Goal: Task Accomplishment & Management: Manage account settings

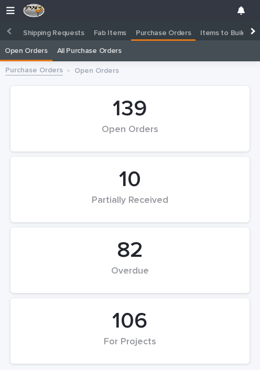
scroll to position [131, 0]
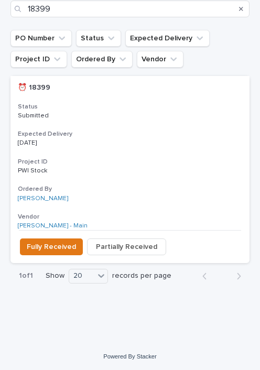
scroll to position [406, 0]
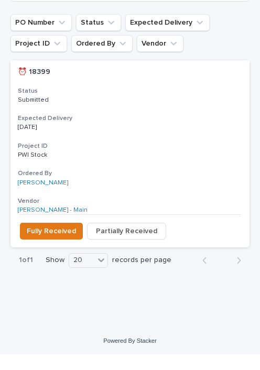
type input "18399"
click at [42, 241] on span "Fully Received" at bounding box center [51, 247] width 49 height 13
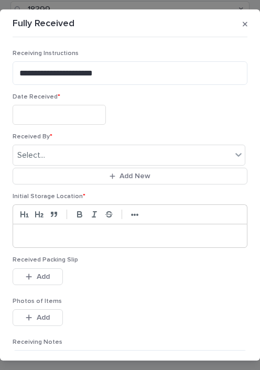
click at [66, 112] on input "text" at bounding box center [59, 114] width 93 height 19
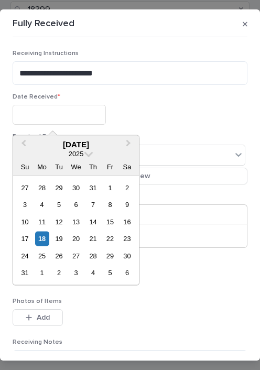
click at [41, 236] on div "18" at bounding box center [42, 239] width 14 height 14
type input "**********"
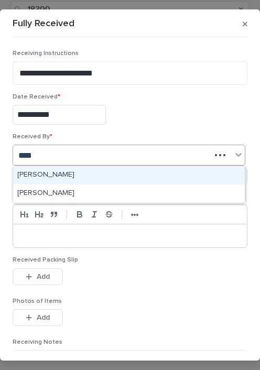
click at [42, 175] on div "[PERSON_NAME]" at bounding box center [129, 175] width 232 height 18
type input "****"
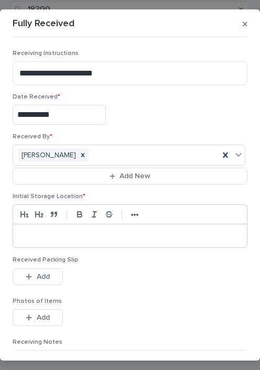
click at [61, 229] on div at bounding box center [130, 235] width 234 height 23
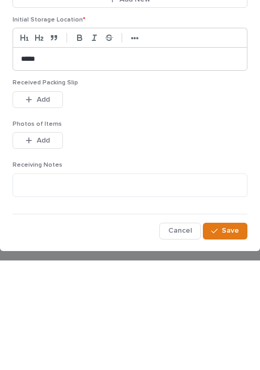
click at [226, 336] on span "Save" at bounding box center [230, 340] width 17 height 9
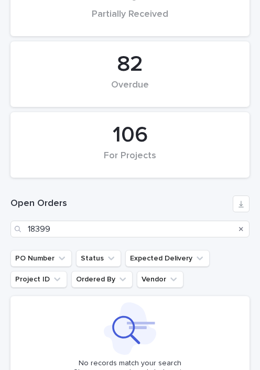
scroll to position [186, 0]
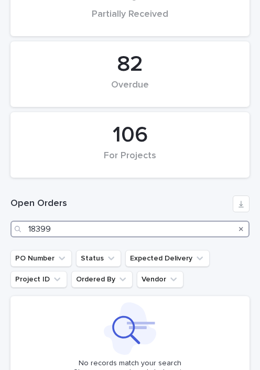
click at [157, 231] on input "18399" at bounding box center [129, 229] width 239 height 17
type input "1"
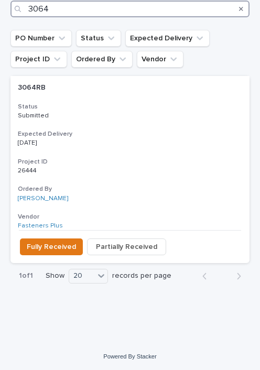
scroll to position [406, 0]
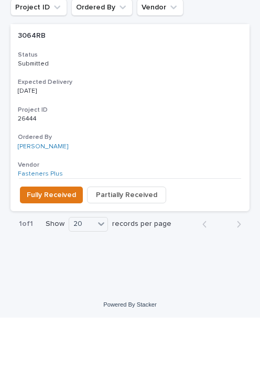
type input "3064"
click at [55, 241] on span "Fully Received" at bounding box center [51, 247] width 49 height 13
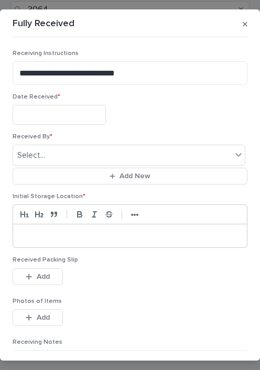
click at [68, 110] on input "text" at bounding box center [59, 114] width 93 height 19
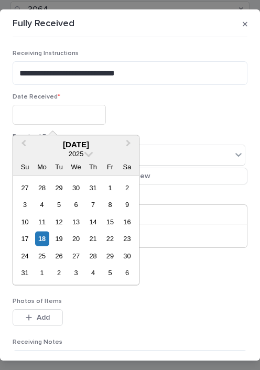
click at [44, 237] on div "18" at bounding box center [42, 239] width 14 height 14
type input "**********"
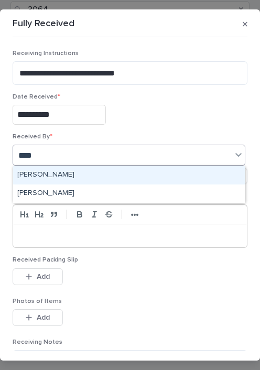
click at [47, 178] on div "[PERSON_NAME]" at bounding box center [129, 175] width 232 height 18
type input "****"
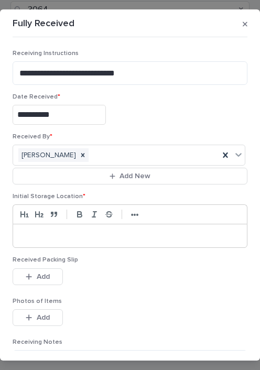
click at [56, 233] on p at bounding box center [130, 236] width 218 height 10
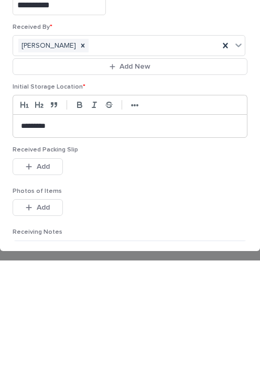
click at [34, 273] on div "button" at bounding box center [31, 276] width 10 height 7
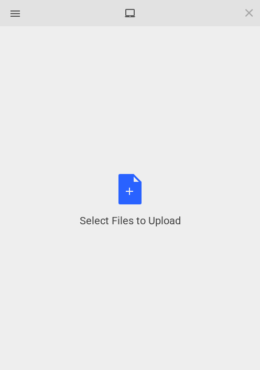
click at [126, 191] on div "Select Files to Upload or Drag and Drop, Copy and Paste Files" at bounding box center [130, 201] width 101 height 54
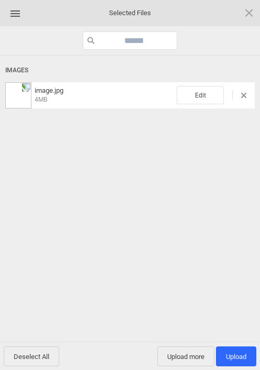
click at [200, 92] on span "Edit" at bounding box center [200, 95] width 47 height 18
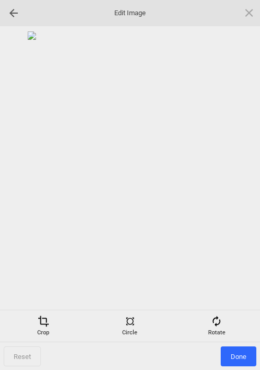
click at [225, 324] on div "Rotate" at bounding box center [216, 326] width 81 height 21
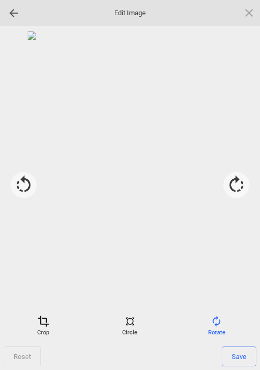
click at [234, 184] on div at bounding box center [236, 185] width 26 height 26
click at [234, 183] on div at bounding box center [236, 185] width 26 height 26
click at [240, 191] on div at bounding box center [236, 185] width 26 height 26
click at [241, 190] on div at bounding box center [236, 185] width 26 height 26
click at [243, 354] on span "Save" at bounding box center [239, 357] width 35 height 20
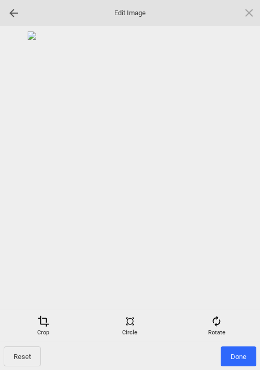
click at [238, 355] on span "Done" at bounding box center [239, 357] width 36 height 20
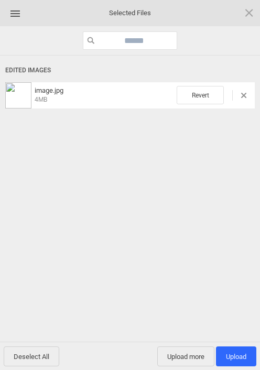
click at [240, 365] on span "Upload 1" at bounding box center [236, 357] width 40 height 20
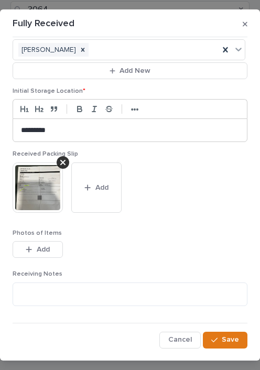
scroll to position [104, 0]
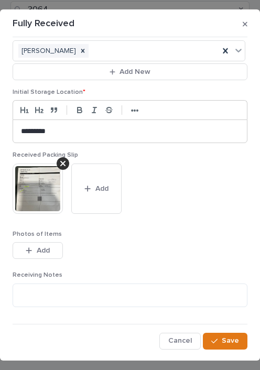
click at [228, 340] on span "Save" at bounding box center [230, 340] width 17 height 9
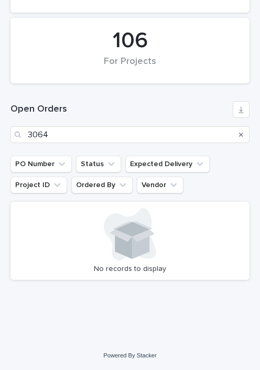
scroll to position [281, 0]
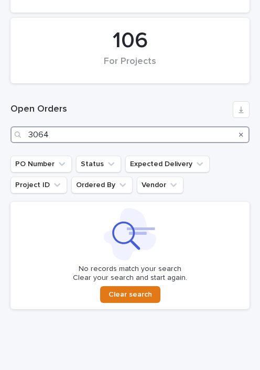
click at [177, 135] on input "3064" at bounding box center [129, 134] width 239 height 17
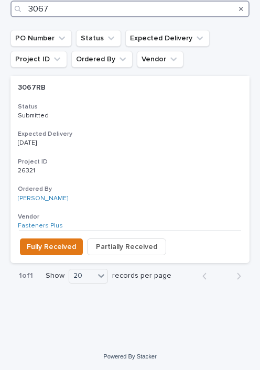
scroll to position [406, 0]
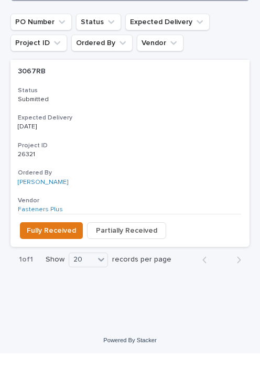
type input "3067"
click at [42, 241] on span "Fully Received" at bounding box center [51, 247] width 49 height 13
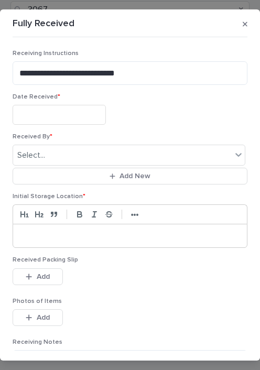
click at [66, 112] on input "text" at bounding box center [59, 114] width 93 height 19
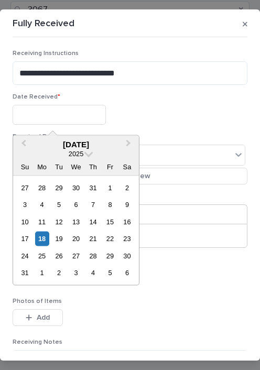
click at [41, 237] on div "18" at bounding box center [42, 239] width 14 height 14
type input "**********"
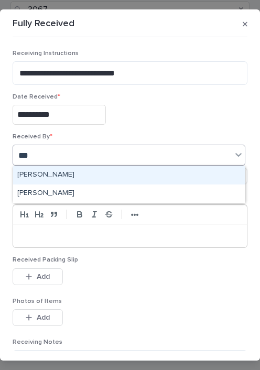
click at [44, 176] on div "[PERSON_NAME]" at bounding box center [129, 175] width 232 height 18
type input "***"
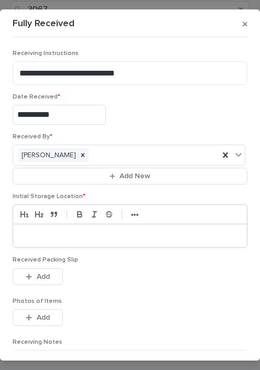
click at [66, 233] on p at bounding box center [130, 236] width 218 height 10
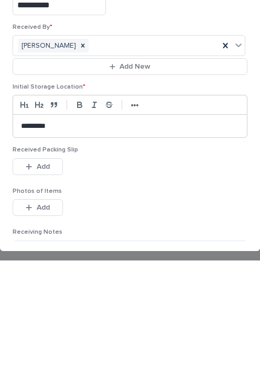
click at [29, 273] on icon "button" at bounding box center [29, 276] width 6 height 6
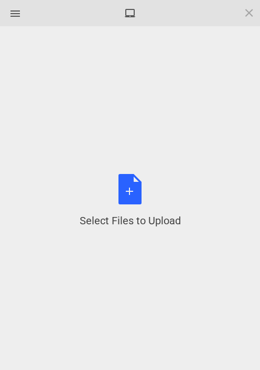
click at [136, 194] on div "Select Files to Upload or Drag and Drop, Copy and Paste Files" at bounding box center [130, 201] width 101 height 54
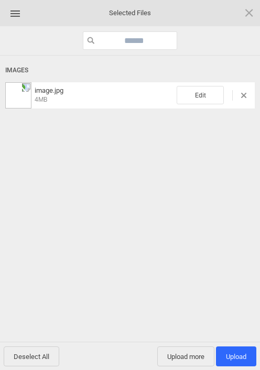
click at [207, 89] on span "Edit" at bounding box center [200, 95] width 47 height 18
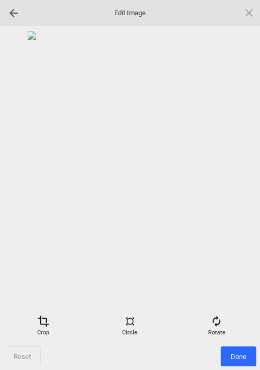
click at [219, 319] on span at bounding box center [217, 322] width 12 height 12
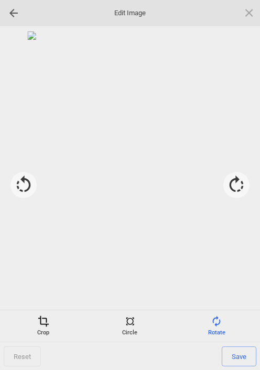
click at [232, 188] on div at bounding box center [236, 185] width 26 height 26
click at [236, 184] on div at bounding box center [236, 185] width 26 height 26
click at [232, 187] on div at bounding box center [236, 185] width 26 height 26
click at [237, 359] on span "Save" at bounding box center [239, 357] width 35 height 20
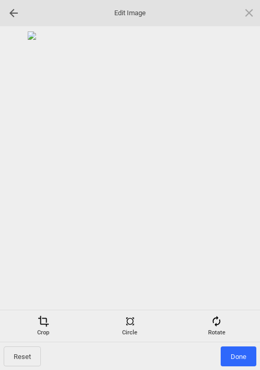
click at [239, 352] on span "Done" at bounding box center [239, 357] width 36 height 20
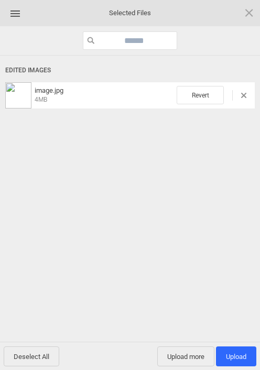
click at [236, 351] on span "Upload 1" at bounding box center [236, 357] width 40 height 20
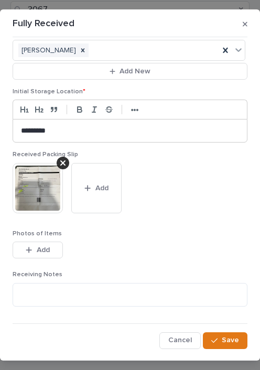
scroll to position [104, 0]
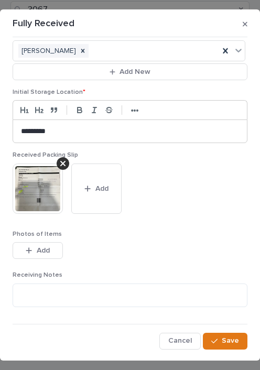
click at [225, 340] on span "Save" at bounding box center [230, 340] width 17 height 9
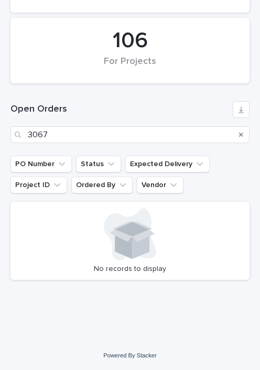
scroll to position [281, 0]
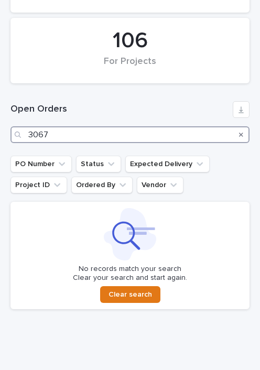
click at [179, 135] on input "3067" at bounding box center [129, 134] width 239 height 17
type input "3"
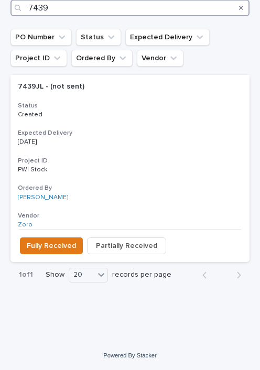
scroll to position [406, 0]
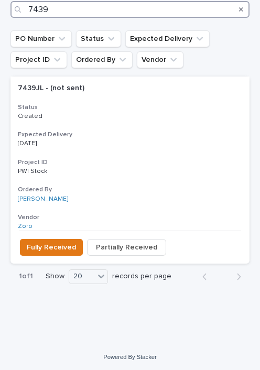
type input "7439"
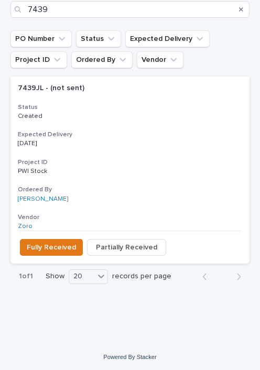
click at [130, 245] on span "Partially Received" at bounding box center [126, 247] width 61 height 13
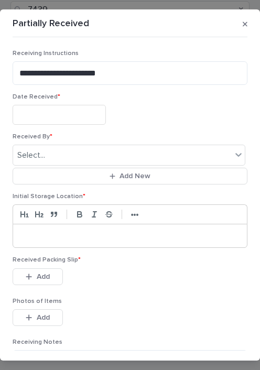
click at [59, 111] on input "text" at bounding box center [59, 114] width 93 height 19
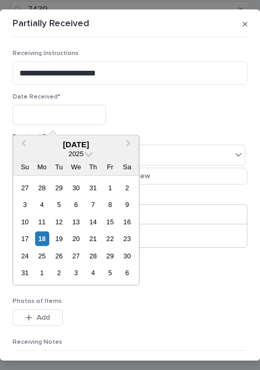
click at [42, 237] on div "18" at bounding box center [42, 239] width 14 height 14
type input "**********"
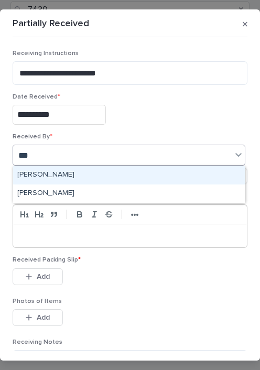
click at [42, 177] on div "[PERSON_NAME]" at bounding box center [129, 175] width 232 height 18
type input "***"
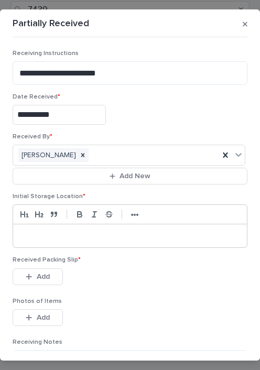
click at [66, 238] on p at bounding box center [130, 236] width 218 height 10
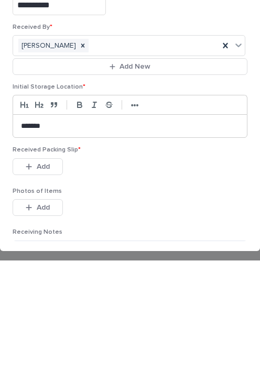
click at [30, 268] on button "Add" at bounding box center [38, 276] width 50 height 17
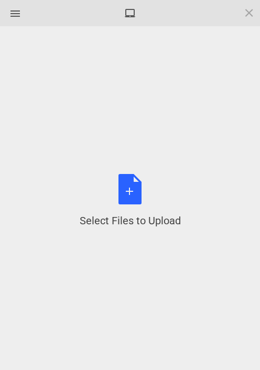
click at [126, 193] on div "Select Files to Upload or Drag and Drop, Copy and Paste Files" at bounding box center [130, 201] width 101 height 54
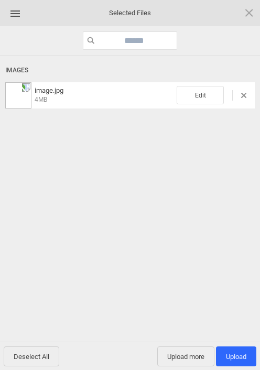
click at [204, 97] on span "Edit" at bounding box center [200, 95] width 47 height 18
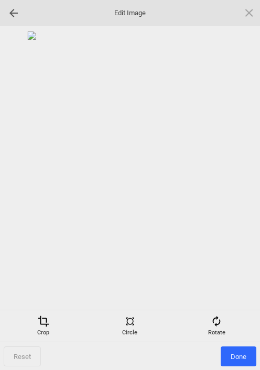
click at [217, 308] on div "Reset Done" at bounding box center [130, 200] width 260 height 349
click at [222, 325] on span at bounding box center [217, 322] width 12 height 12
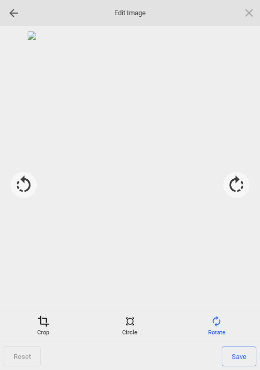
click at [237, 190] on div at bounding box center [236, 185] width 26 height 26
click at [232, 190] on div at bounding box center [236, 185] width 26 height 26
click at [233, 195] on div at bounding box center [236, 185] width 26 height 26
click at [242, 354] on span "Save" at bounding box center [239, 357] width 35 height 20
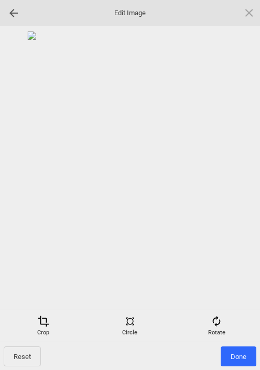
click at [241, 363] on span "Done" at bounding box center [239, 357] width 36 height 20
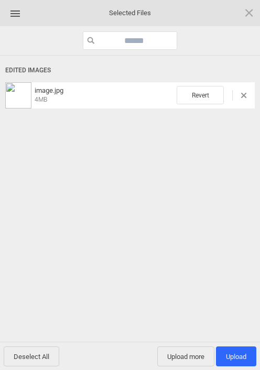
click at [237, 362] on span "Upload 1" at bounding box center [236, 357] width 40 height 20
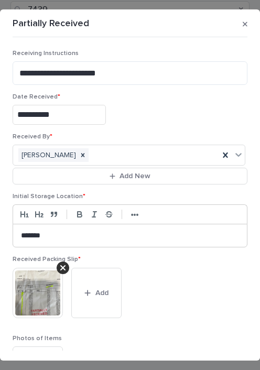
click at [93, 296] on div "button" at bounding box center [89, 293] width 10 height 7
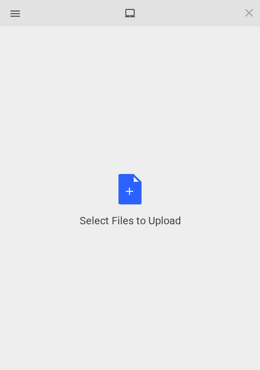
click at [131, 192] on div "Select Files to Upload or Drag and Drop, Copy and Paste Files" at bounding box center [130, 201] width 101 height 54
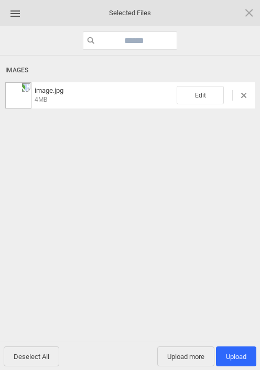
click at [199, 97] on span "Edit" at bounding box center [200, 95] width 47 height 18
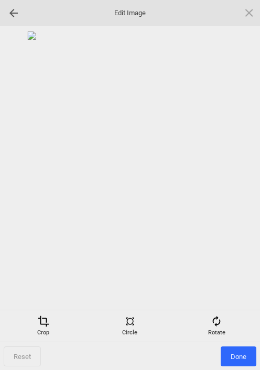
click at [221, 321] on span at bounding box center [217, 322] width 12 height 12
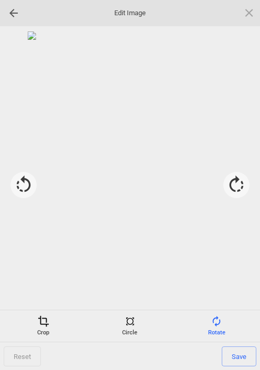
click at [234, 182] on div at bounding box center [236, 185] width 26 height 26
click at [236, 187] on div at bounding box center [236, 185] width 26 height 26
click at [235, 183] on div at bounding box center [236, 185] width 26 height 26
click at [234, 363] on span "Save" at bounding box center [239, 357] width 35 height 20
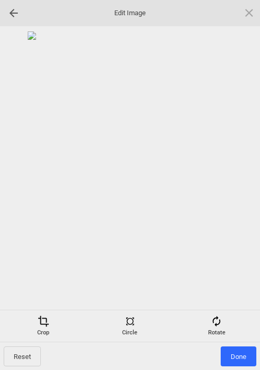
click at [239, 355] on span "Done" at bounding box center [239, 357] width 36 height 20
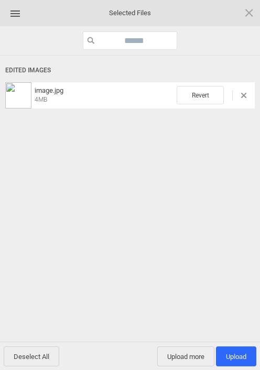
click at [239, 353] on span "Upload 1" at bounding box center [236, 357] width 20 height 8
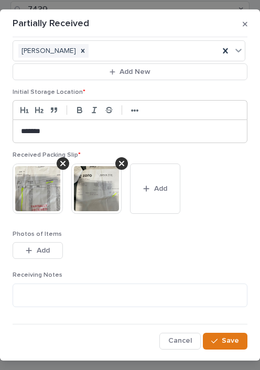
scroll to position [104, 0]
click at [226, 344] on span "Save" at bounding box center [230, 340] width 17 height 9
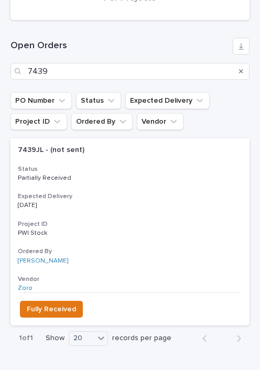
scroll to position [343, 0]
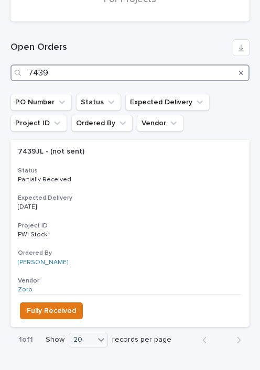
click at [165, 70] on input "7439" at bounding box center [129, 73] width 239 height 17
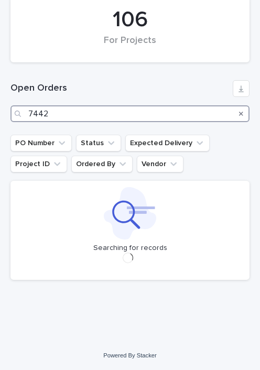
scroll to position [302, 0]
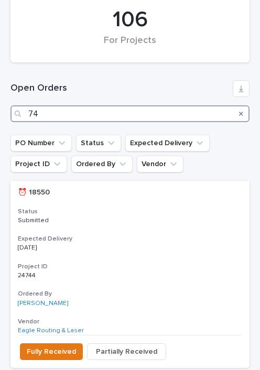
type input "7"
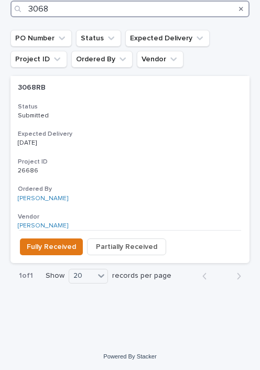
scroll to position [406, 0]
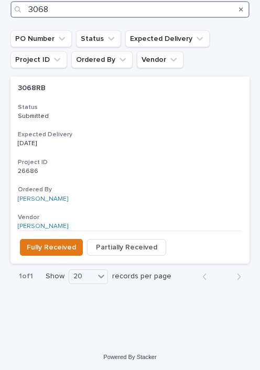
type input "3068"
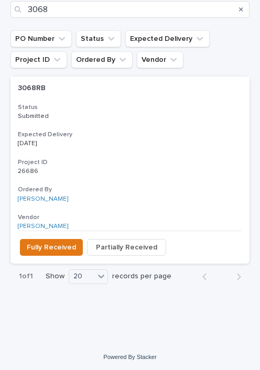
click at [46, 246] on span "Fully Received" at bounding box center [51, 247] width 49 height 13
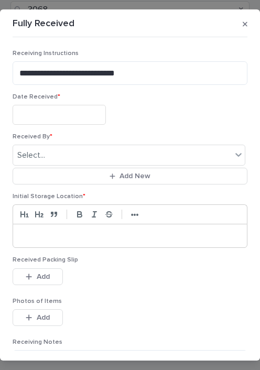
click at [65, 115] on input "text" at bounding box center [59, 114] width 93 height 19
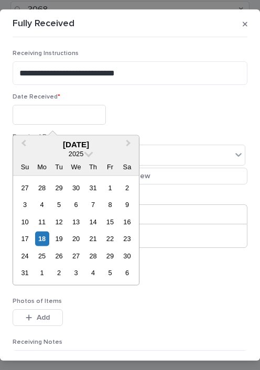
click at [44, 236] on div "18" at bounding box center [42, 239] width 14 height 14
type input "**********"
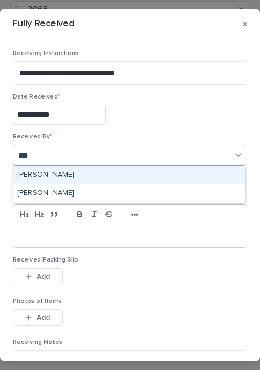
click at [42, 171] on div "[PERSON_NAME]" at bounding box center [129, 175] width 232 height 18
type input "***"
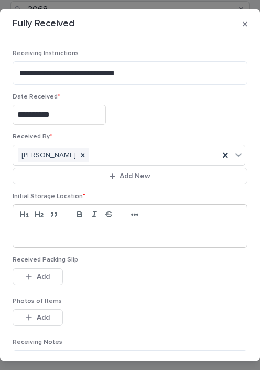
click at [72, 234] on p at bounding box center [130, 236] width 218 height 10
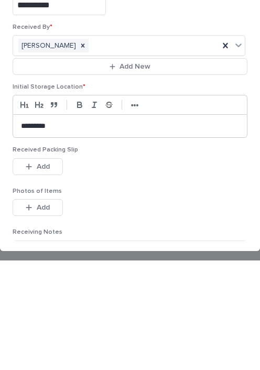
click at [37, 272] on span "Add" at bounding box center [43, 276] width 13 height 9
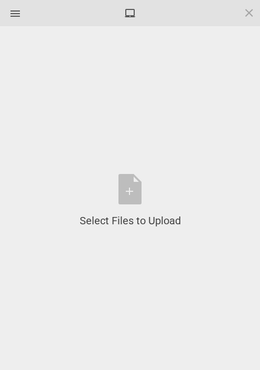
click at [128, 189] on div "Select Files to Upload or Drag and Drop, Copy and Paste Files" at bounding box center [130, 201] width 101 height 54
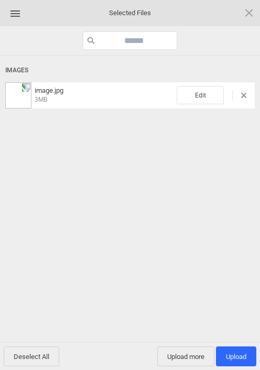
click at [202, 94] on span "Edit" at bounding box center [200, 95] width 47 height 18
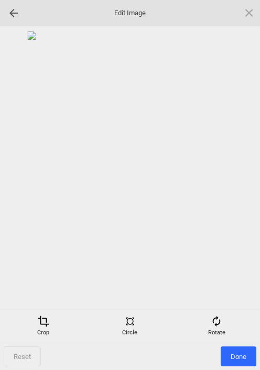
click at [225, 320] on div "Rotate" at bounding box center [216, 326] width 81 height 21
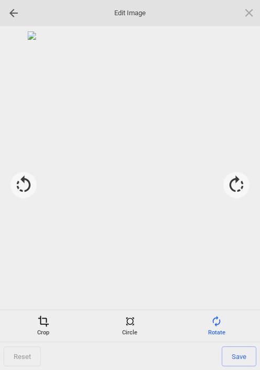
click at [238, 191] on div at bounding box center [236, 185] width 26 height 26
click at [240, 187] on div at bounding box center [236, 185] width 26 height 26
click at [238, 187] on div at bounding box center [236, 185] width 26 height 26
click at [237, 188] on div at bounding box center [236, 185] width 26 height 26
click at [235, 353] on span "Save" at bounding box center [239, 357] width 35 height 20
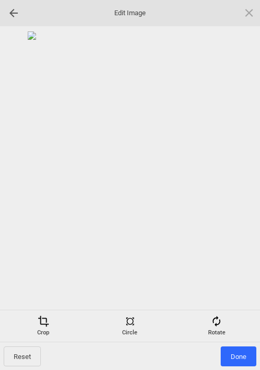
click at [237, 351] on span "Done" at bounding box center [239, 357] width 36 height 20
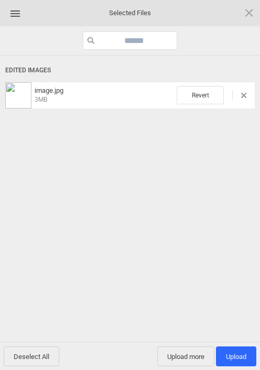
click at [239, 357] on span "Upload 1" at bounding box center [236, 357] width 20 height 8
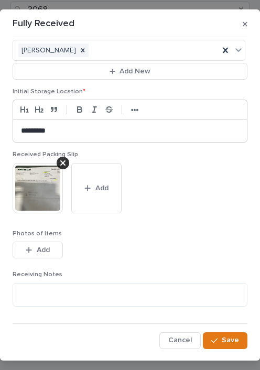
scroll to position [104, 0]
click at [227, 342] on span "Save" at bounding box center [230, 340] width 17 height 9
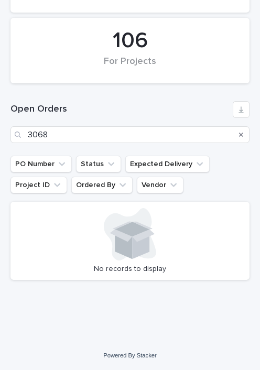
scroll to position [281, 0]
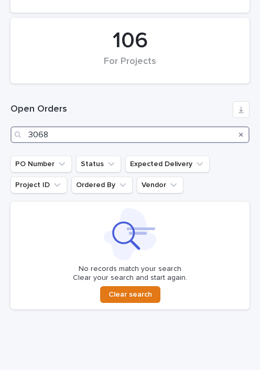
click at [173, 130] on input "3068" at bounding box center [129, 134] width 239 height 17
click at [167, 135] on input "3068" at bounding box center [129, 134] width 239 height 17
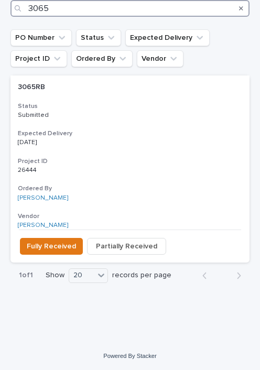
scroll to position [406, 0]
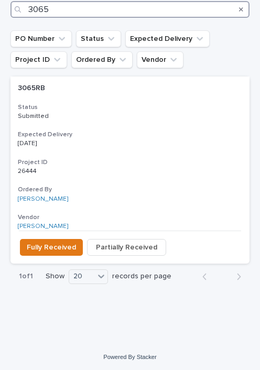
type input "3065"
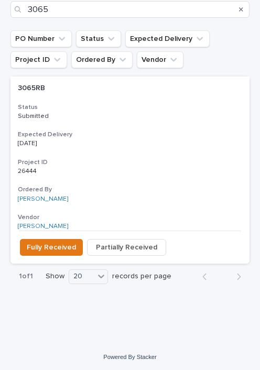
click at [44, 247] on span "Fully Received" at bounding box center [51, 247] width 49 height 13
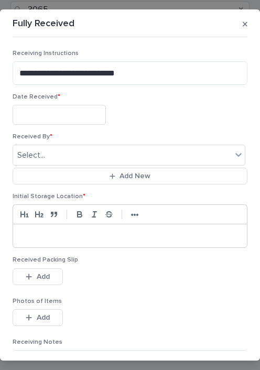
click at [66, 119] on input "text" at bounding box center [59, 114] width 93 height 19
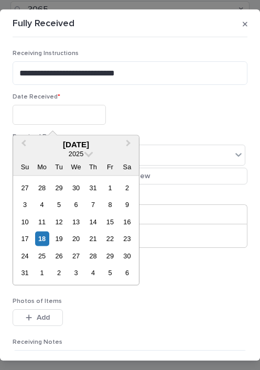
click at [44, 239] on div "18" at bounding box center [42, 239] width 14 height 14
type input "**********"
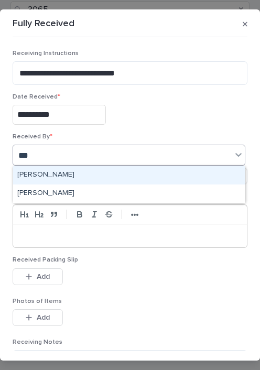
click at [153, 173] on div "[PERSON_NAME]" at bounding box center [129, 175] width 232 height 18
type input "***"
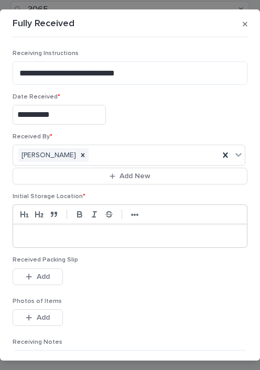
click at [168, 236] on p at bounding box center [130, 236] width 218 height 10
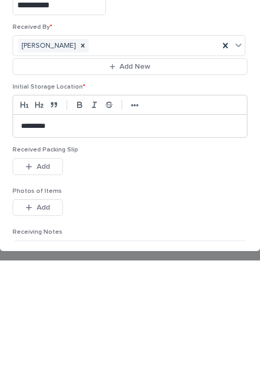
click at [33, 273] on div "button" at bounding box center [31, 276] width 10 height 7
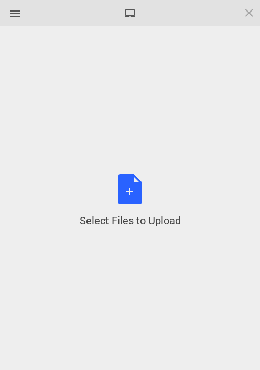
click at [126, 190] on div "Select Files to Upload or Drag and Drop, Copy and Paste Files" at bounding box center [130, 201] width 101 height 54
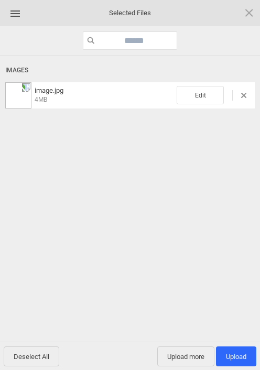
click at [200, 98] on span "Edit" at bounding box center [200, 95] width 47 height 18
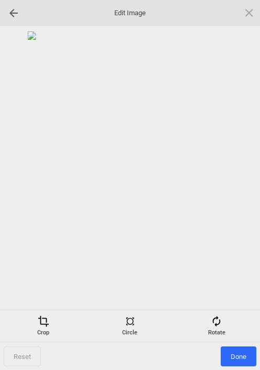
click at [221, 321] on span at bounding box center [217, 322] width 12 height 12
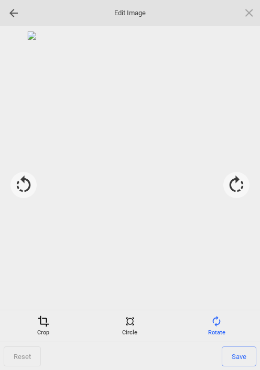
click at [229, 191] on div at bounding box center [236, 185] width 26 height 26
click at [237, 188] on div at bounding box center [236, 185] width 26 height 26
click at [236, 184] on div at bounding box center [236, 185] width 26 height 26
click at [230, 365] on span "Save" at bounding box center [239, 357] width 35 height 20
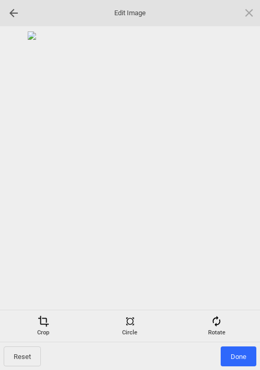
click at [236, 359] on span "Done" at bounding box center [239, 357] width 36 height 20
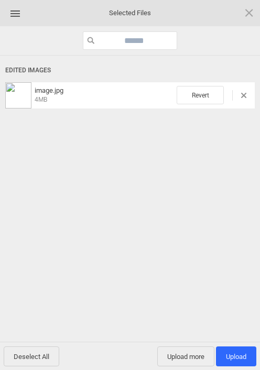
click at [236, 361] on span "Upload 1" at bounding box center [236, 357] width 40 height 20
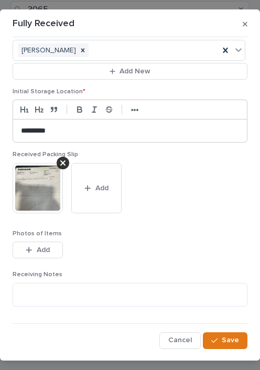
scroll to position [104, 0]
click at [227, 343] on span "Save" at bounding box center [230, 340] width 17 height 9
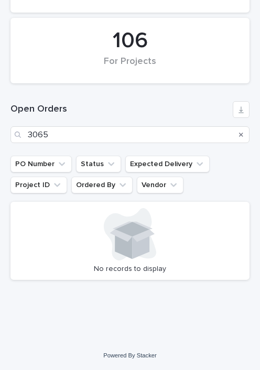
scroll to position [281, 0]
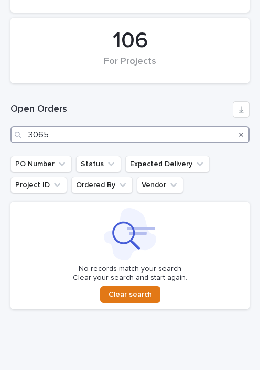
click at [183, 136] on input "3065" at bounding box center [129, 134] width 239 height 17
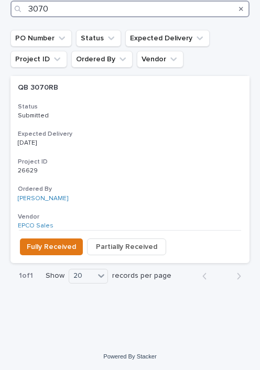
scroll to position [406, 0]
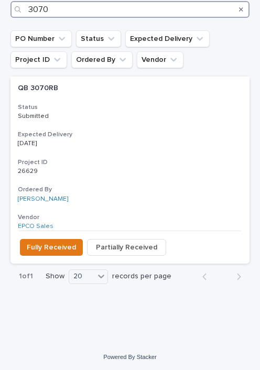
type input "3070"
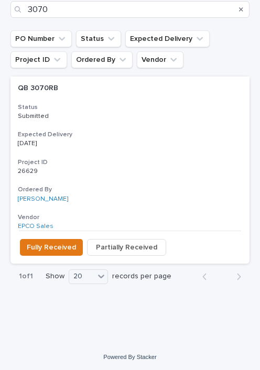
click at [42, 247] on span "Fully Received" at bounding box center [51, 247] width 49 height 13
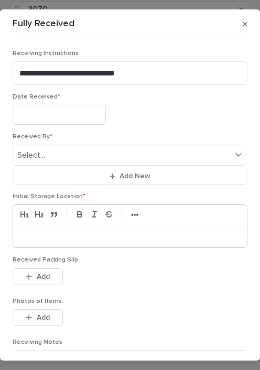
click at [60, 110] on input "text" at bounding box center [59, 114] width 93 height 19
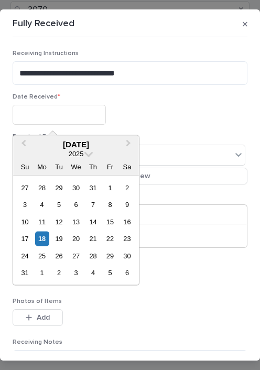
click at [40, 237] on div "18" at bounding box center [42, 239] width 14 height 14
type input "**********"
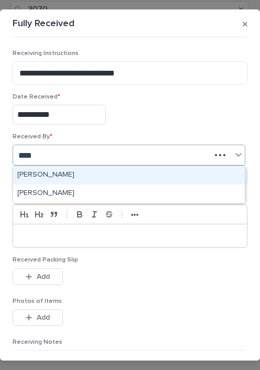
type input "****"
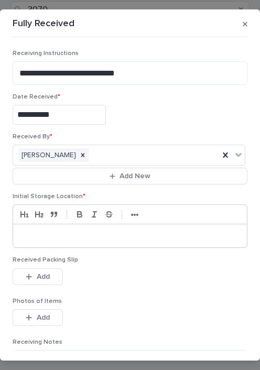
click at [70, 239] on p at bounding box center [130, 236] width 218 height 10
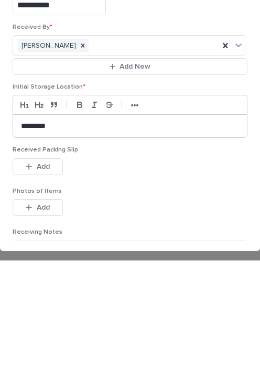
click at [37, 272] on span "Add" at bounding box center [43, 276] width 13 height 9
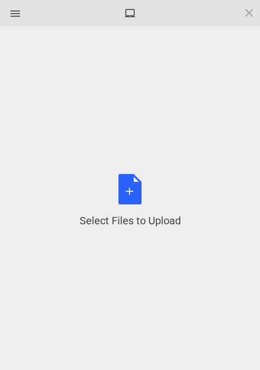
click at [130, 190] on div "Select Files to Upload or Drag and Drop, Copy and Paste Files" at bounding box center [130, 201] width 101 height 54
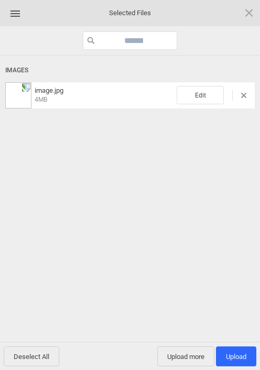
click at [200, 95] on span "Edit" at bounding box center [200, 95] width 47 height 18
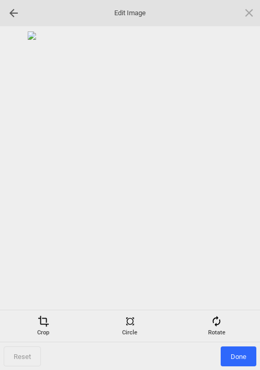
click at [221, 324] on span at bounding box center [217, 322] width 12 height 12
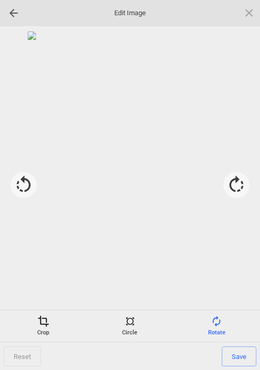
click at [231, 184] on div at bounding box center [236, 185] width 26 height 26
click at [241, 186] on div at bounding box center [236, 185] width 26 height 26
click at [241, 184] on div at bounding box center [236, 185] width 26 height 26
click at [236, 353] on span "Save" at bounding box center [239, 357] width 35 height 20
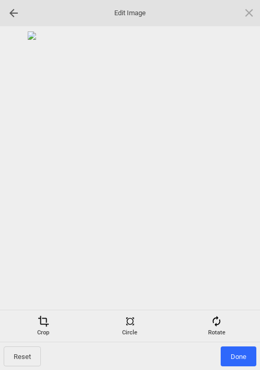
click at [239, 359] on span "Done" at bounding box center [239, 357] width 36 height 20
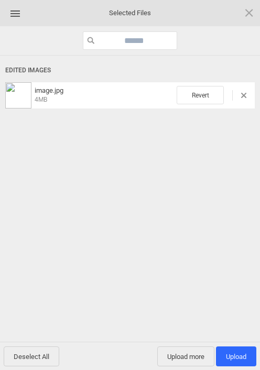
click at [236, 359] on span "Upload 1" at bounding box center [236, 357] width 20 height 8
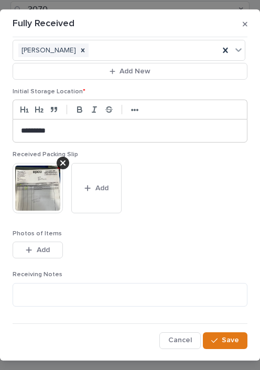
scroll to position [104, 0]
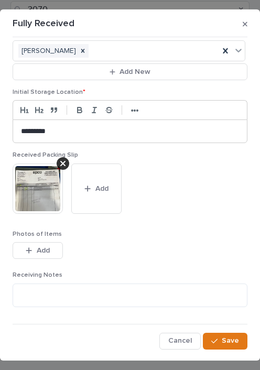
click at [222, 339] on div "button" at bounding box center [216, 341] width 10 height 7
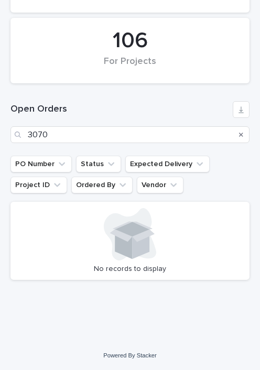
scroll to position [281, 0]
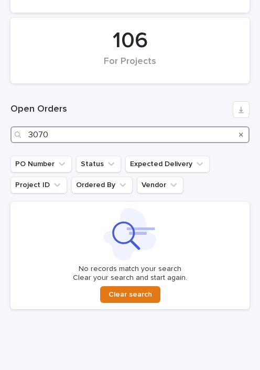
click at [202, 136] on input "3070" at bounding box center [129, 134] width 239 height 17
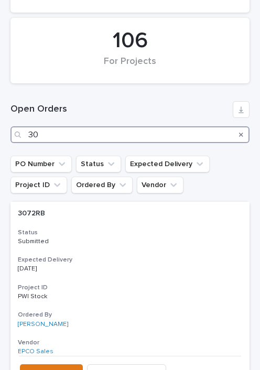
type input "3"
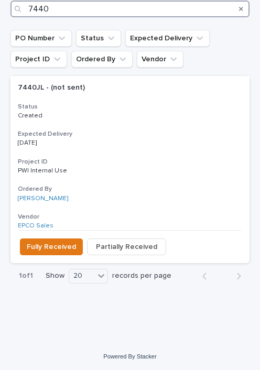
scroll to position [406, 0]
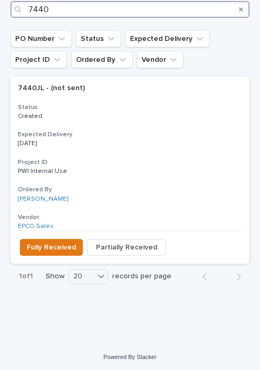
type input "7440"
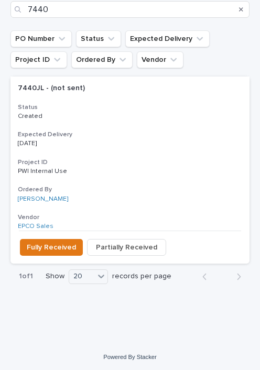
click at [130, 245] on span "Partially Received" at bounding box center [126, 247] width 61 height 13
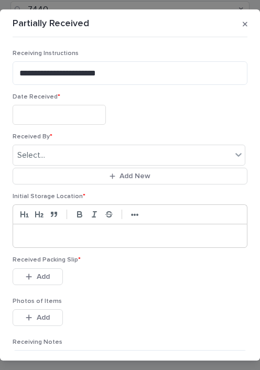
click at [69, 112] on input "text" at bounding box center [59, 114] width 93 height 19
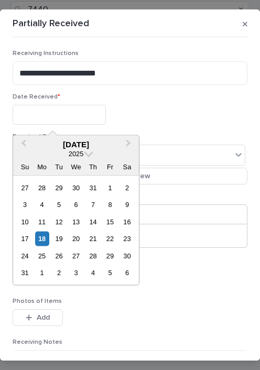
click at [42, 238] on div "18" at bounding box center [42, 239] width 14 height 14
type input "**********"
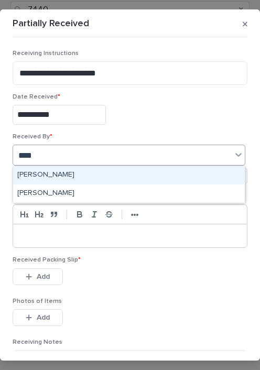
click at [50, 181] on div "[PERSON_NAME]" at bounding box center [129, 175] width 232 height 18
type input "****"
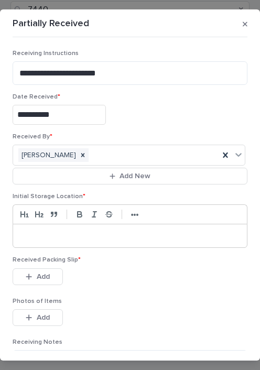
click at [57, 237] on p at bounding box center [130, 236] width 218 height 10
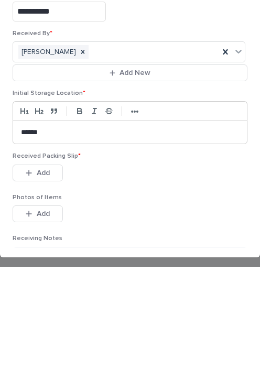
click at [34, 273] on div "button" at bounding box center [31, 276] width 10 height 7
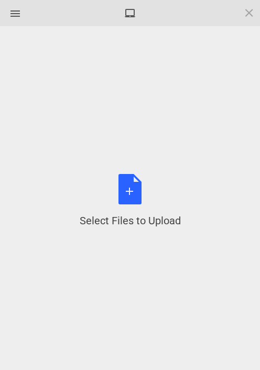
click at [130, 190] on div "Select Files to Upload or Drag and Drop, Copy and Paste Files" at bounding box center [130, 201] width 101 height 54
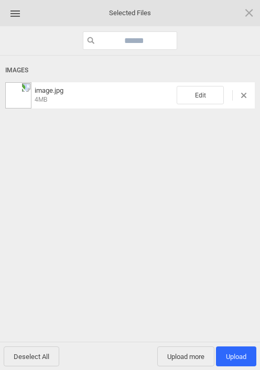
click at [199, 98] on span "Edit" at bounding box center [200, 95] width 47 height 18
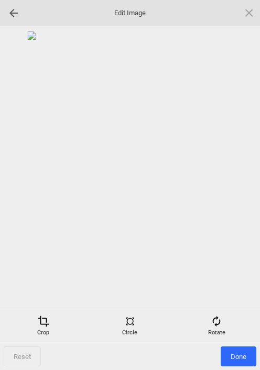
click at [222, 323] on span at bounding box center [217, 322] width 12 height 12
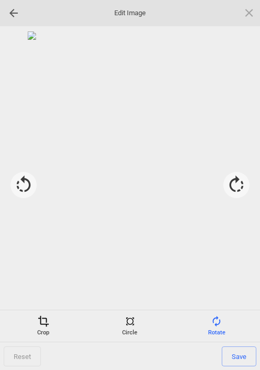
click at [237, 182] on div at bounding box center [236, 185] width 26 height 26
click at [237, 188] on div at bounding box center [236, 185] width 26 height 26
click at [240, 189] on div at bounding box center [236, 185] width 26 height 26
click at [238, 188] on div at bounding box center [236, 185] width 26 height 26
click at [243, 362] on span "Save" at bounding box center [239, 357] width 35 height 20
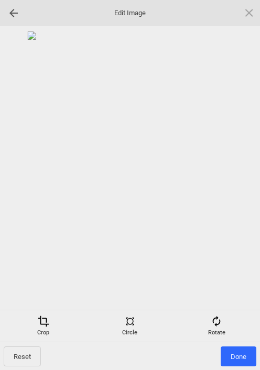
click at [239, 361] on span "Done" at bounding box center [239, 357] width 36 height 20
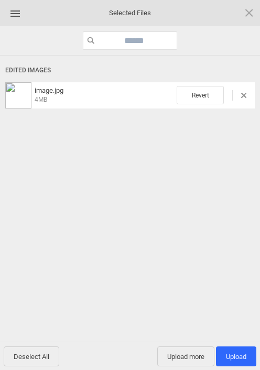
click at [242, 361] on span "Upload 1" at bounding box center [236, 357] width 40 height 20
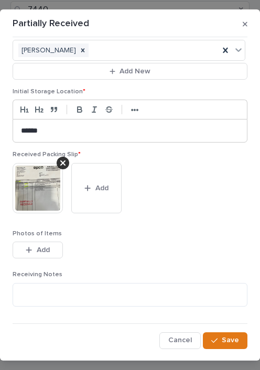
scroll to position [104, 0]
click at [232, 343] on span "Save" at bounding box center [230, 340] width 17 height 9
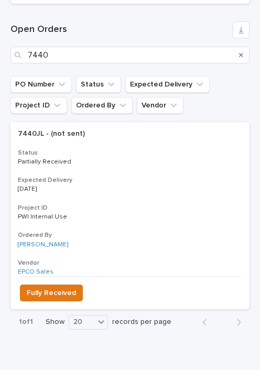
scroll to position [360, 0]
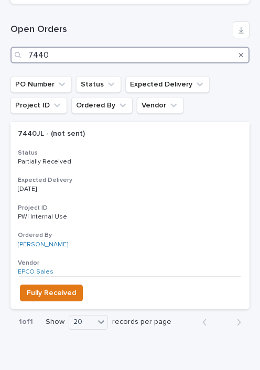
click at [180, 54] on input "7440" at bounding box center [129, 55] width 239 height 17
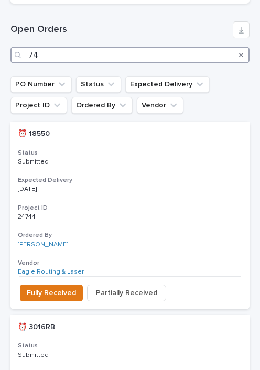
type input "7"
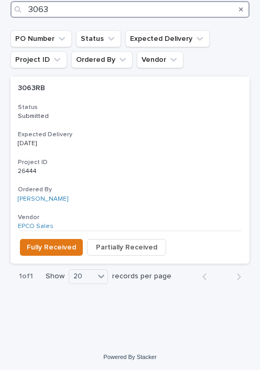
scroll to position [406, 0]
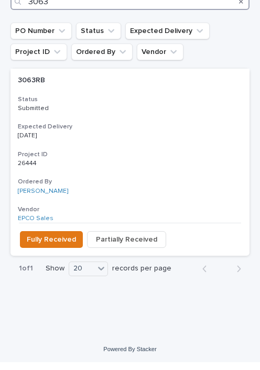
type input "3063"
click at [42, 241] on span "Fully Received" at bounding box center [51, 247] width 49 height 13
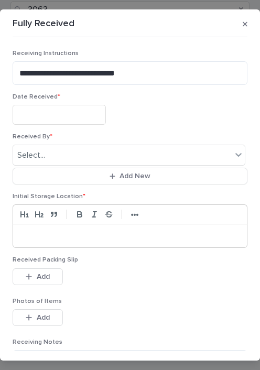
click at [65, 110] on input "text" at bounding box center [59, 114] width 93 height 19
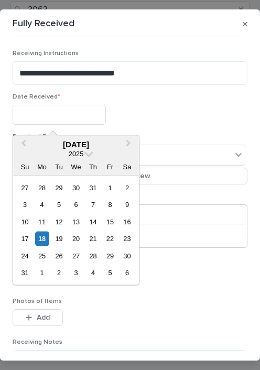
click at [45, 236] on div "18" at bounding box center [42, 239] width 14 height 14
type input "**********"
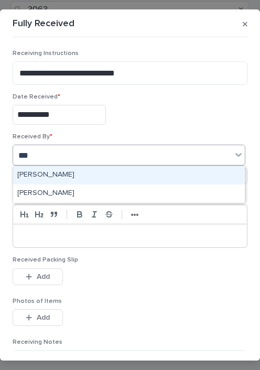
click at [51, 175] on div "[PERSON_NAME]" at bounding box center [129, 175] width 232 height 18
type input "***"
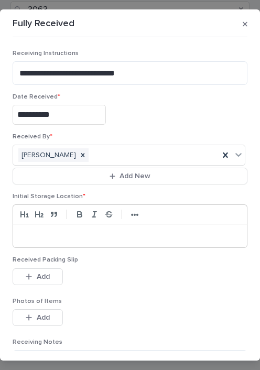
click at [60, 234] on p at bounding box center [130, 236] width 218 height 10
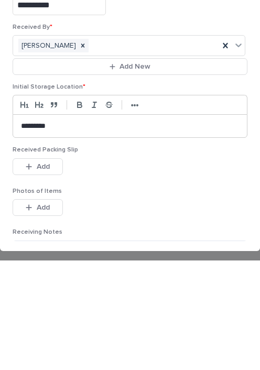
click at [29, 273] on icon "button" at bounding box center [29, 276] width 6 height 6
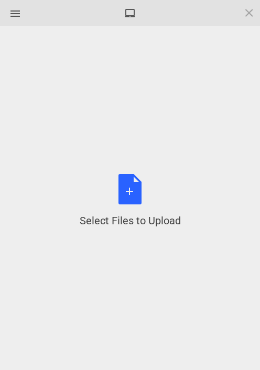
click at [129, 188] on div "Select Files to Upload or Drag and Drop, Copy and Paste Files" at bounding box center [130, 201] width 101 height 54
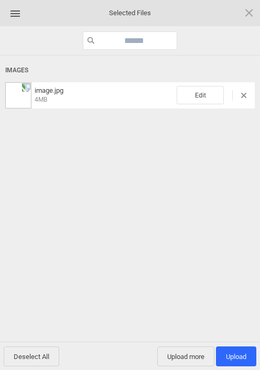
click at [197, 102] on span "Edit" at bounding box center [200, 95] width 47 height 18
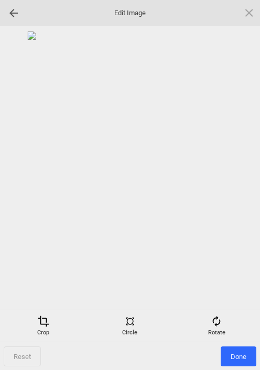
click at [218, 321] on span at bounding box center [217, 322] width 12 height 12
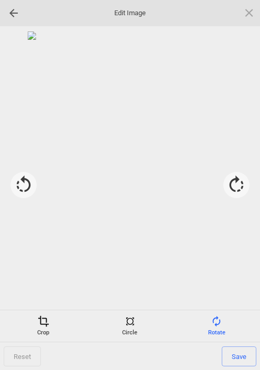
click at [232, 191] on div at bounding box center [236, 185] width 26 height 26
click at [232, 190] on div at bounding box center [236, 185] width 26 height 26
click at [236, 186] on div at bounding box center [236, 185] width 26 height 26
click at [234, 184] on div at bounding box center [236, 185] width 26 height 26
click at [240, 360] on span "Save" at bounding box center [239, 357] width 35 height 20
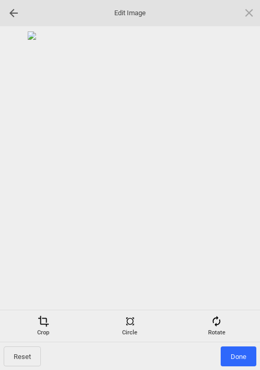
click at [238, 360] on span "Done" at bounding box center [239, 357] width 36 height 20
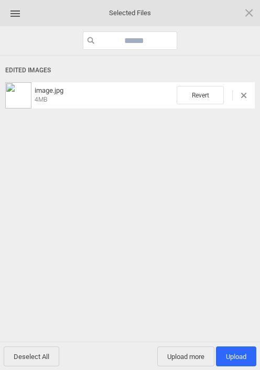
click at [237, 355] on span "Upload 1" at bounding box center [236, 357] width 20 height 8
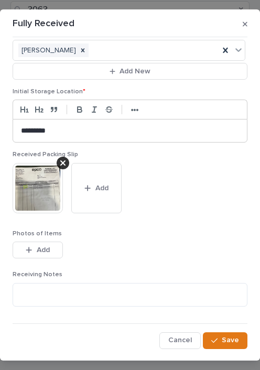
scroll to position [104, 0]
click at [231, 342] on span "Save" at bounding box center [230, 340] width 17 height 9
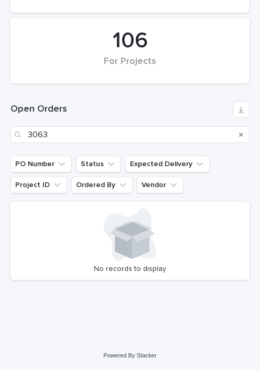
scroll to position [281, 0]
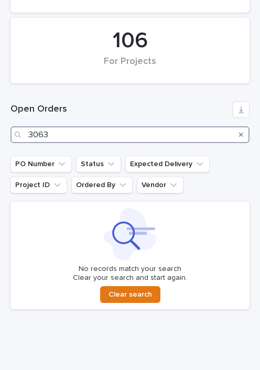
click at [178, 132] on input "3063" at bounding box center [129, 134] width 239 height 17
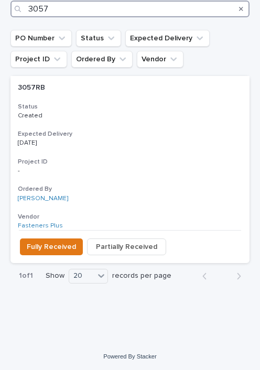
scroll to position [406, 0]
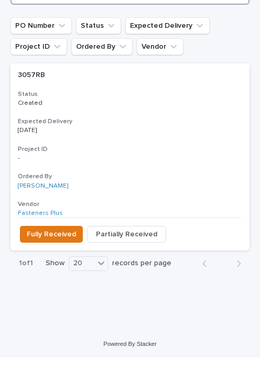
type input "3057"
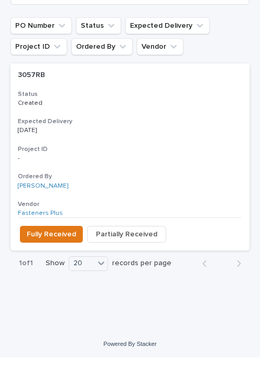
click at [43, 241] on span "Fully Received" at bounding box center [51, 247] width 49 height 13
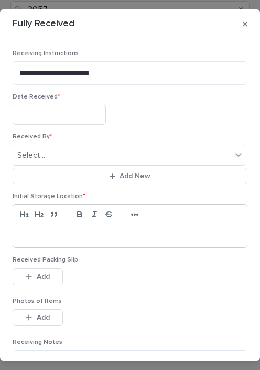
click at [63, 112] on input "text" at bounding box center [59, 114] width 93 height 19
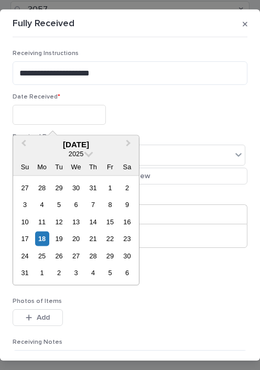
click at [41, 235] on div "18" at bounding box center [42, 239] width 14 height 14
type input "**********"
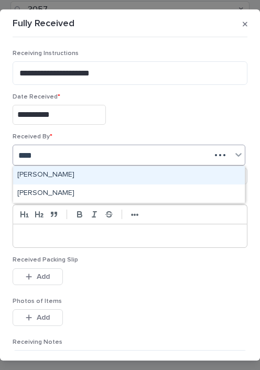
type input "****"
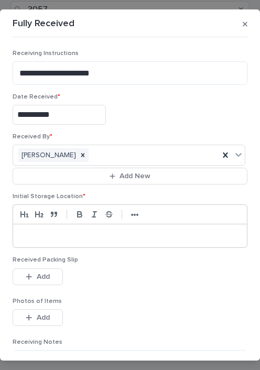
click at [69, 233] on p at bounding box center [130, 236] width 218 height 10
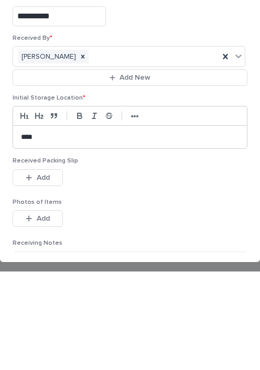
click at [37, 272] on span "Add" at bounding box center [43, 276] width 13 height 9
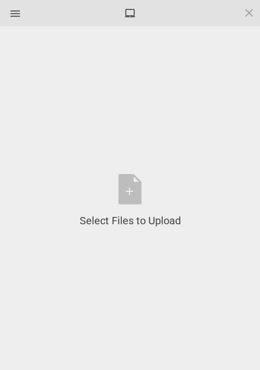
click at [128, 188] on div "Select Files to Upload or Drag and Drop, Copy and Paste Files" at bounding box center [130, 201] width 101 height 54
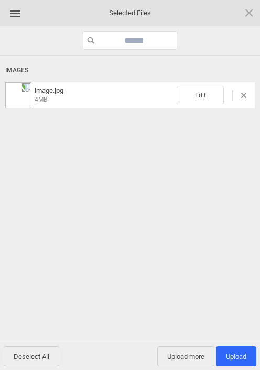
click at [200, 95] on span "Edit" at bounding box center [200, 95] width 47 height 18
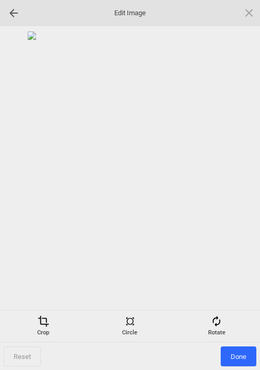
click at [219, 323] on span at bounding box center [217, 322] width 12 height 12
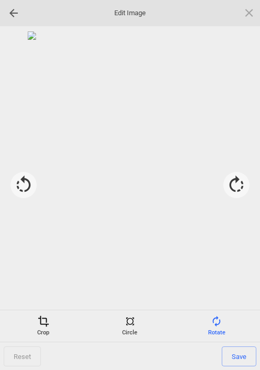
click at [238, 185] on div at bounding box center [236, 185] width 26 height 26
click at [236, 185] on div at bounding box center [236, 185] width 26 height 26
click at [242, 183] on div at bounding box center [236, 185] width 26 height 26
click at [240, 181] on div at bounding box center [236, 185] width 26 height 26
click at [238, 360] on span "Save" at bounding box center [239, 357] width 35 height 20
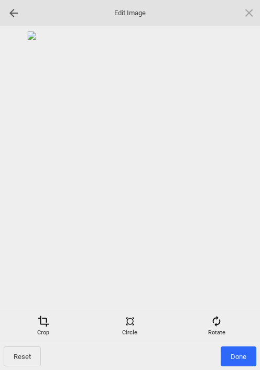
click at [238, 358] on span "Done" at bounding box center [239, 357] width 36 height 20
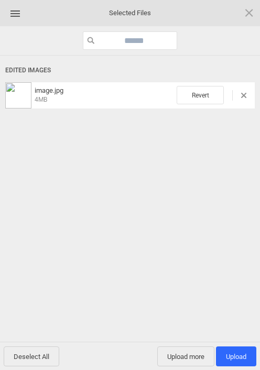
click at [239, 360] on span "Upload 1" at bounding box center [236, 357] width 20 height 8
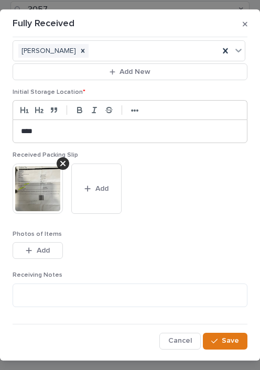
scroll to position [104, 0]
click at [226, 345] on span "Save" at bounding box center [230, 340] width 17 height 9
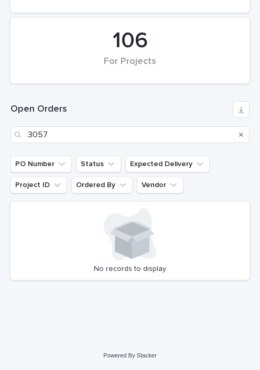
scroll to position [281, 0]
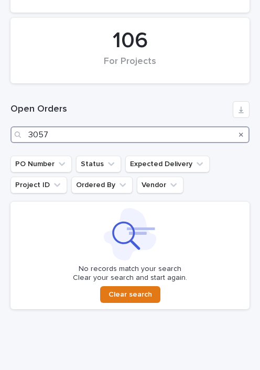
click at [196, 137] on input "3057" at bounding box center [129, 134] width 239 height 17
type input "3"
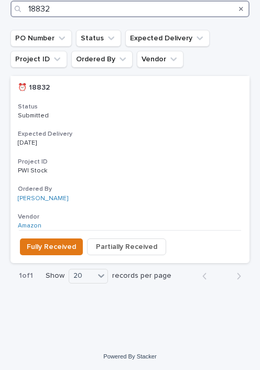
scroll to position [406, 0]
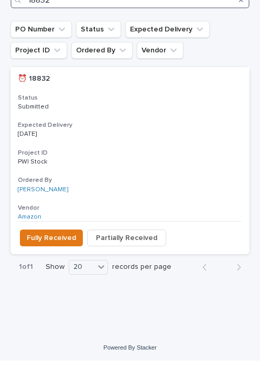
type input "18832"
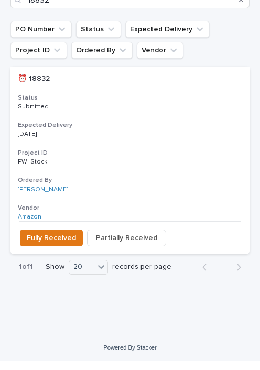
click at [44, 241] on span "Fully Received" at bounding box center [51, 247] width 49 height 13
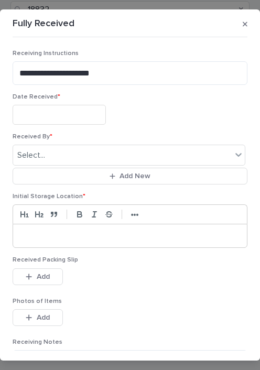
click at [57, 109] on input "text" at bounding box center [59, 114] width 93 height 19
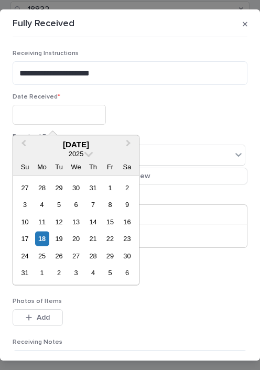
click at [44, 239] on div "18" at bounding box center [42, 239] width 14 height 14
type input "**********"
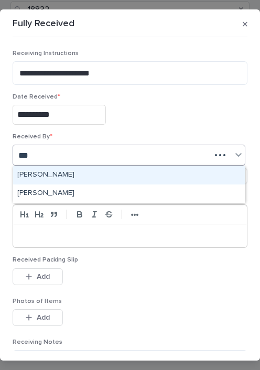
type input "***"
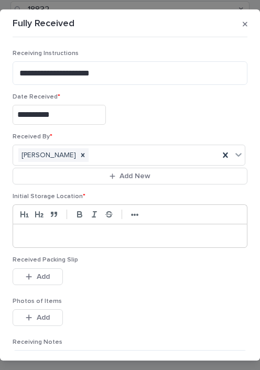
click at [97, 230] on div at bounding box center [130, 235] width 234 height 23
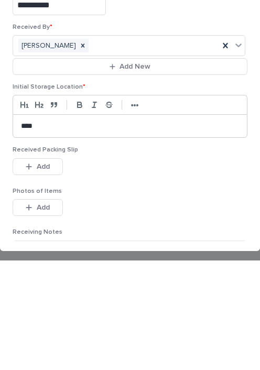
click at [41, 272] on span "Add" at bounding box center [43, 276] width 13 height 9
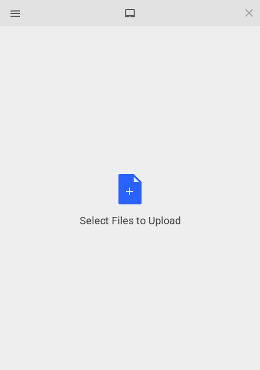
click at [132, 189] on div "Select Files to Upload or Drag and Drop, Copy and Paste Files" at bounding box center [130, 201] width 101 height 54
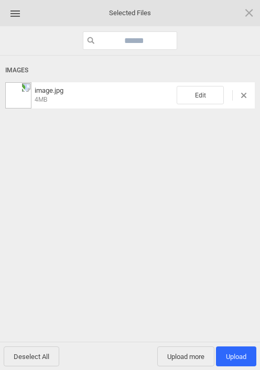
click at [198, 95] on span "Edit" at bounding box center [200, 95] width 47 height 18
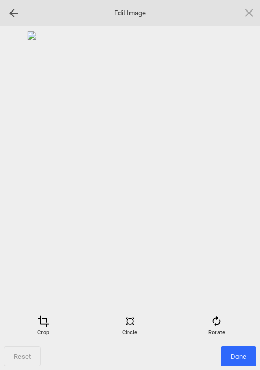
click at [222, 320] on span at bounding box center [217, 322] width 12 height 12
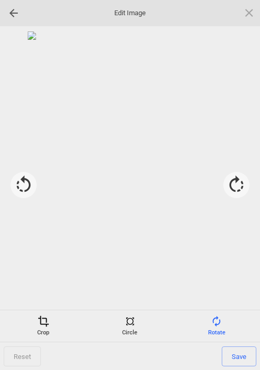
click at [233, 184] on div at bounding box center [236, 185] width 26 height 26
click at [234, 186] on div at bounding box center [236, 185] width 26 height 26
click at [238, 186] on div at bounding box center [236, 185] width 26 height 26
click at [236, 183] on div at bounding box center [236, 185] width 26 height 26
click at [245, 361] on span "Save" at bounding box center [239, 357] width 35 height 20
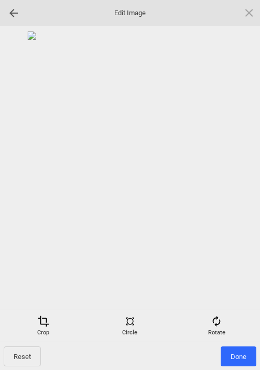
click at [241, 355] on span "Done" at bounding box center [239, 357] width 36 height 20
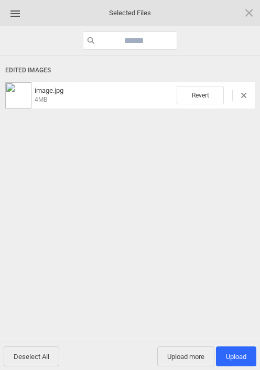
click at [242, 361] on span "Upload 1" at bounding box center [236, 357] width 40 height 20
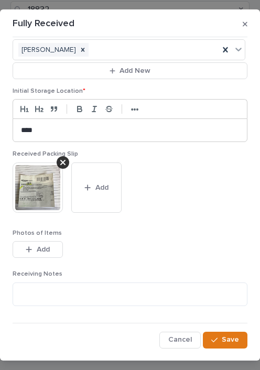
scroll to position [104, 0]
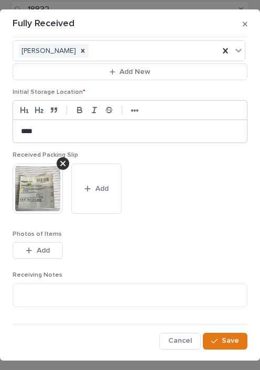
click at [223, 336] on span "Save" at bounding box center [230, 340] width 17 height 9
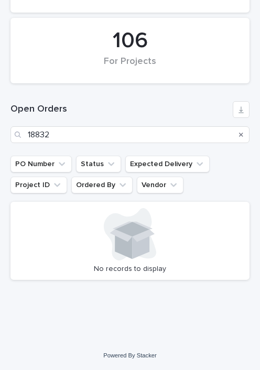
scroll to position [281, 0]
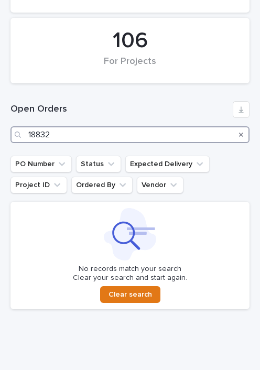
click at [167, 133] on input "18832" at bounding box center [129, 134] width 239 height 17
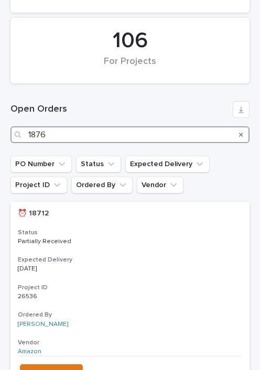
type input "18761"
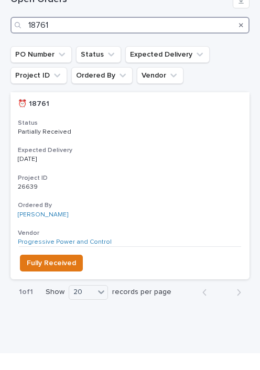
scroll to position [375, 0]
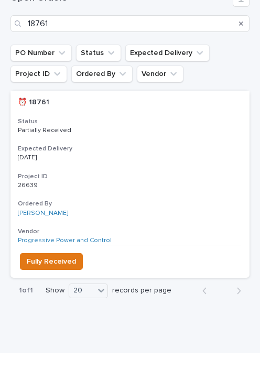
click at [181, 190] on h3 "Project ID" at bounding box center [130, 194] width 224 height 8
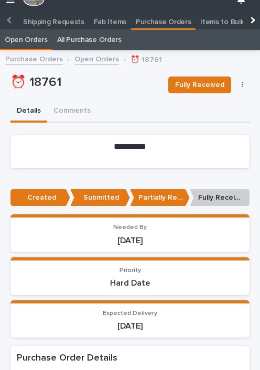
scroll to position [131, 0]
click at [242, 85] on icon "button" at bounding box center [243, 84] width 2 height 7
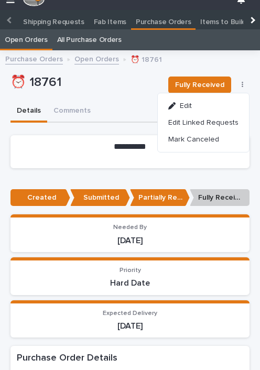
click at [199, 106] on button "Edit" at bounding box center [203, 106] width 83 height 17
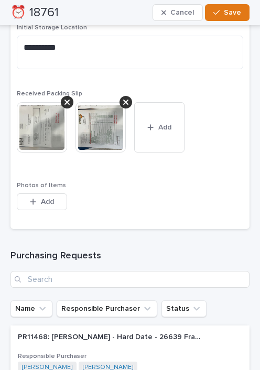
scroll to position [1566, 0]
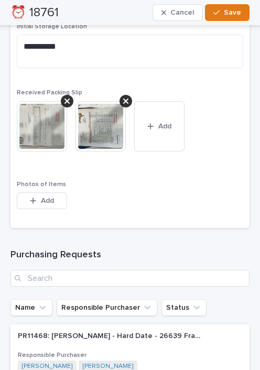
click at [159, 122] on span "Add" at bounding box center [164, 126] width 13 height 9
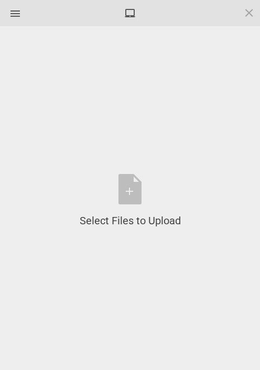
click at [129, 190] on div "Select Files to Upload or Drag and Drop, Copy and Paste Files" at bounding box center [130, 201] width 101 height 54
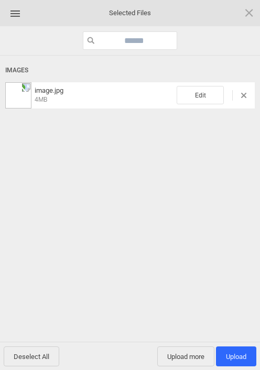
click at [204, 100] on span "Edit" at bounding box center [200, 95] width 47 height 18
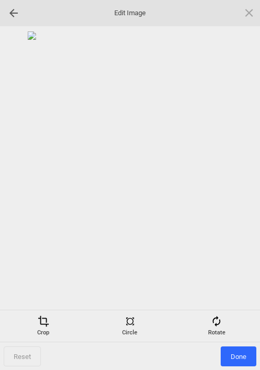
click at [217, 317] on span at bounding box center [217, 322] width 12 height 12
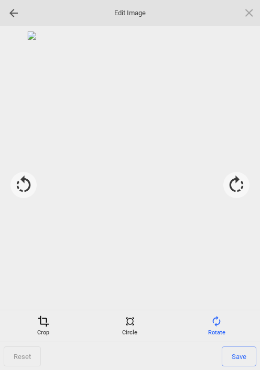
click at [238, 182] on div at bounding box center [236, 185] width 26 height 26
click at [231, 173] on div at bounding box center [236, 185] width 26 height 26
click at [237, 186] on div at bounding box center [236, 185] width 26 height 26
click at [236, 189] on div at bounding box center [236, 185] width 26 height 26
click at [237, 185] on div at bounding box center [236, 185] width 26 height 26
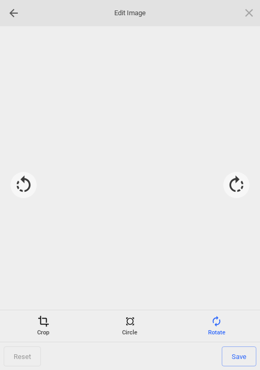
click at [26, 178] on div at bounding box center [23, 185] width 26 height 26
click at [238, 356] on span "Save" at bounding box center [239, 357] width 35 height 20
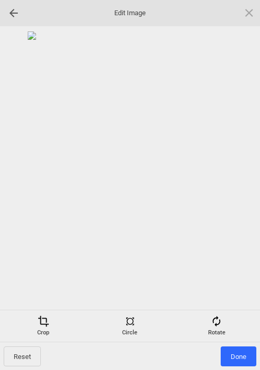
click at [240, 351] on span "Done" at bounding box center [239, 357] width 36 height 20
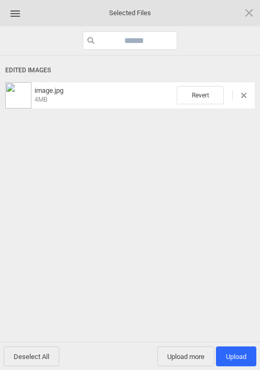
click at [238, 356] on span "Upload 1" at bounding box center [236, 357] width 20 height 8
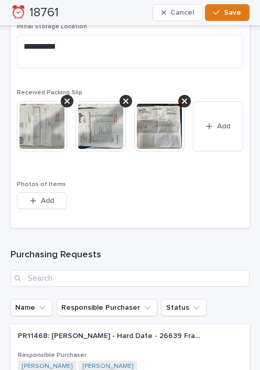
click at [228, 15] on span "Save" at bounding box center [232, 12] width 17 height 9
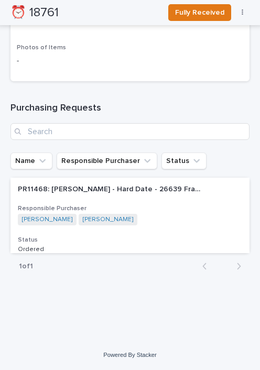
scroll to position [1393, 0]
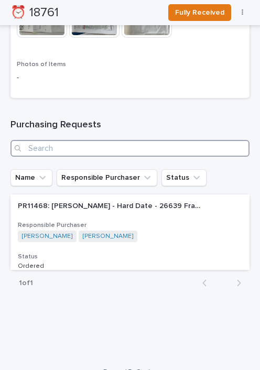
click at [159, 140] on input "Search" at bounding box center [129, 148] width 239 height 17
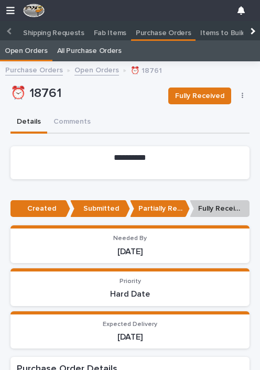
scroll to position [0, 0]
click at [99, 72] on link "Open Orders" at bounding box center [96, 69] width 45 height 12
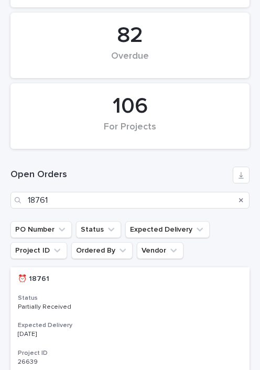
scroll to position [225, 0]
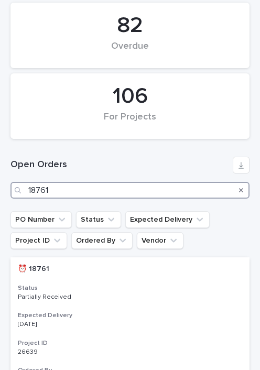
click at [160, 188] on input "18761" at bounding box center [129, 190] width 239 height 17
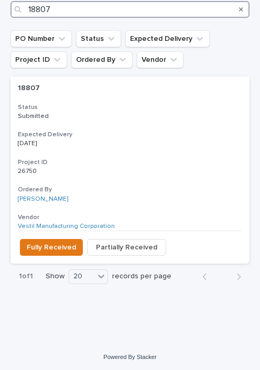
scroll to position [406, 0]
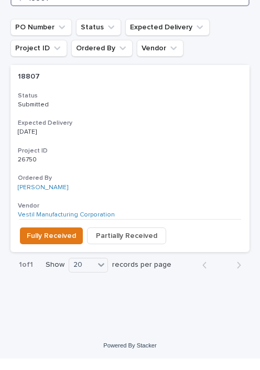
type input "18807"
click at [51, 241] on span "Fully Received" at bounding box center [51, 247] width 49 height 13
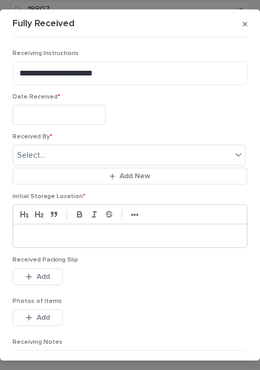
click at [64, 110] on input "text" at bounding box center [59, 114] width 93 height 19
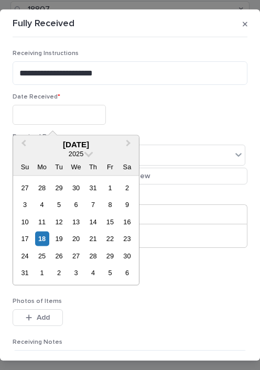
click at [44, 234] on div "18" at bounding box center [42, 239] width 14 height 14
type input "**********"
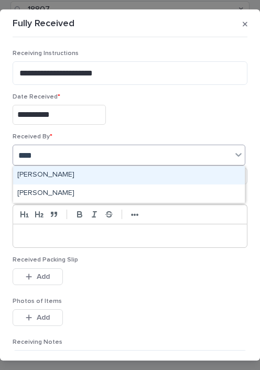
click at [63, 176] on div "[PERSON_NAME]" at bounding box center [129, 175] width 232 height 18
type input "****"
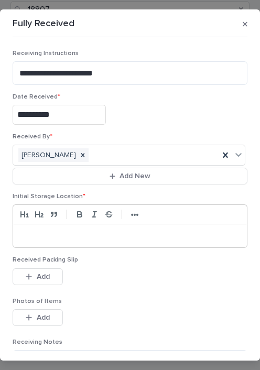
click at [73, 238] on p at bounding box center [130, 236] width 218 height 10
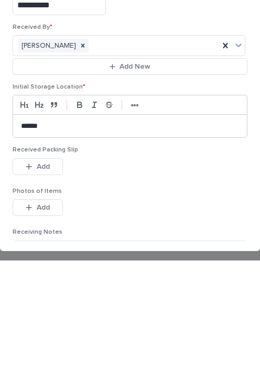
click at [40, 268] on button "Add" at bounding box center [38, 276] width 50 height 17
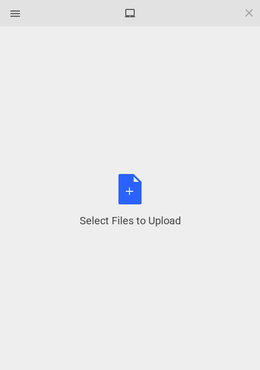
click at [131, 190] on div "Select Files to Upload or Drag and Drop, Copy and Paste Files" at bounding box center [130, 201] width 101 height 54
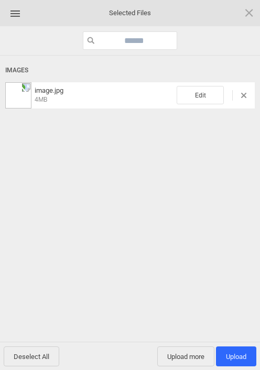
click at [201, 97] on span "Edit" at bounding box center [200, 95] width 47 height 18
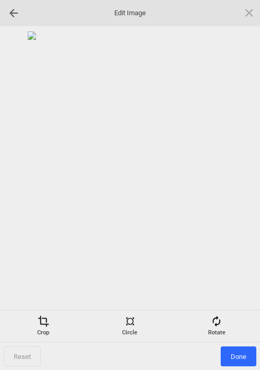
click at [226, 326] on div "Rotate" at bounding box center [216, 326] width 81 height 21
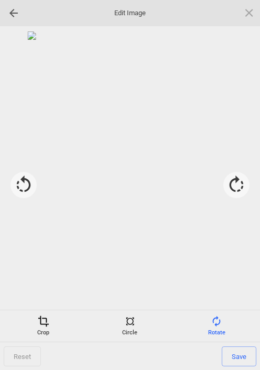
click at [233, 192] on div at bounding box center [236, 185] width 26 height 26
click at [237, 190] on div at bounding box center [236, 185] width 26 height 26
click at [236, 190] on div at bounding box center [236, 185] width 26 height 26
click at [231, 366] on span "Save" at bounding box center [239, 357] width 35 height 20
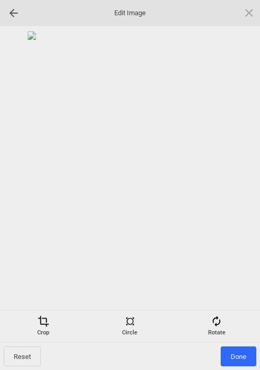
click at [237, 355] on span "Done" at bounding box center [239, 357] width 36 height 20
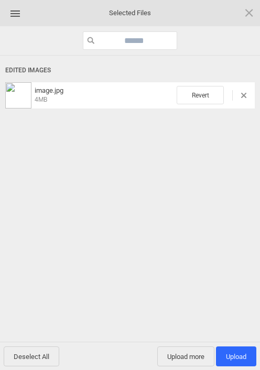
click at [240, 361] on span "Upload 1" at bounding box center [236, 357] width 40 height 20
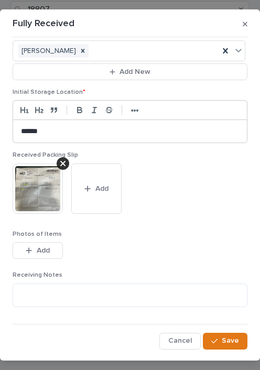
scroll to position [0, 0]
click at [243, 343] on button "Save" at bounding box center [225, 341] width 45 height 17
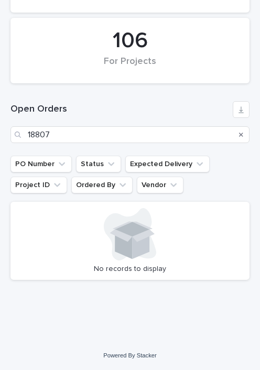
scroll to position [281, 0]
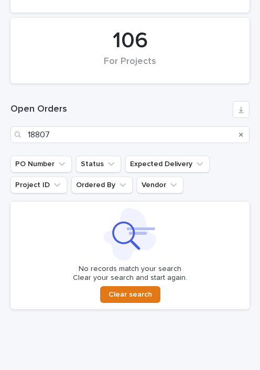
click at [241, 134] on icon "Search" at bounding box center [241, 135] width 4 height 4
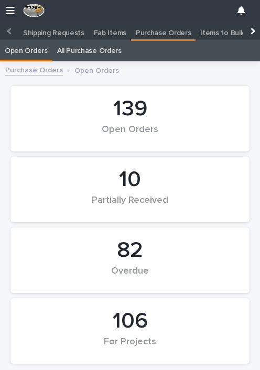
click at [53, 31] on p "Shipping Requests" at bounding box center [53, 29] width 61 height 17
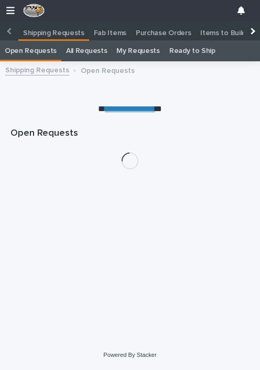
scroll to position [11, 0]
